Goal: Find specific page/section: Find specific page/section

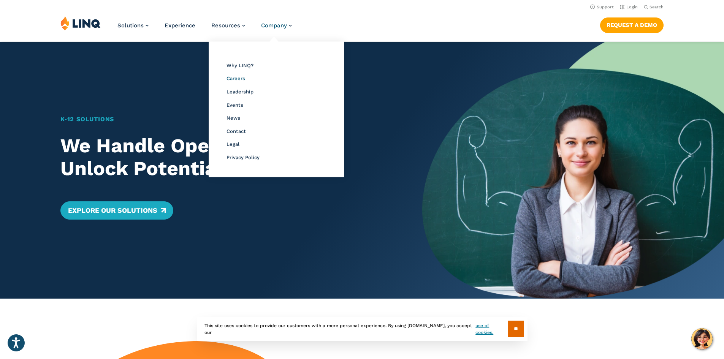
click at [238, 77] on span "Careers" at bounding box center [236, 79] width 19 height 6
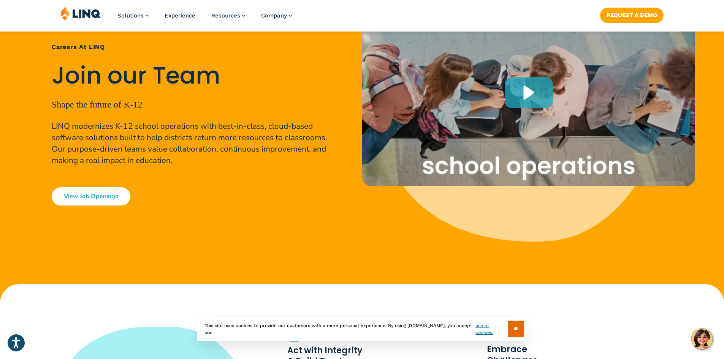
click at [89, 193] on link "View Job Openings" at bounding box center [91, 196] width 79 height 18
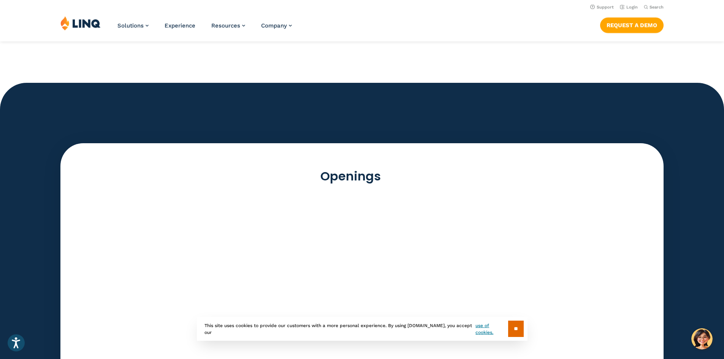
scroll to position [1950, 0]
